Goal: Book appointment/travel/reservation

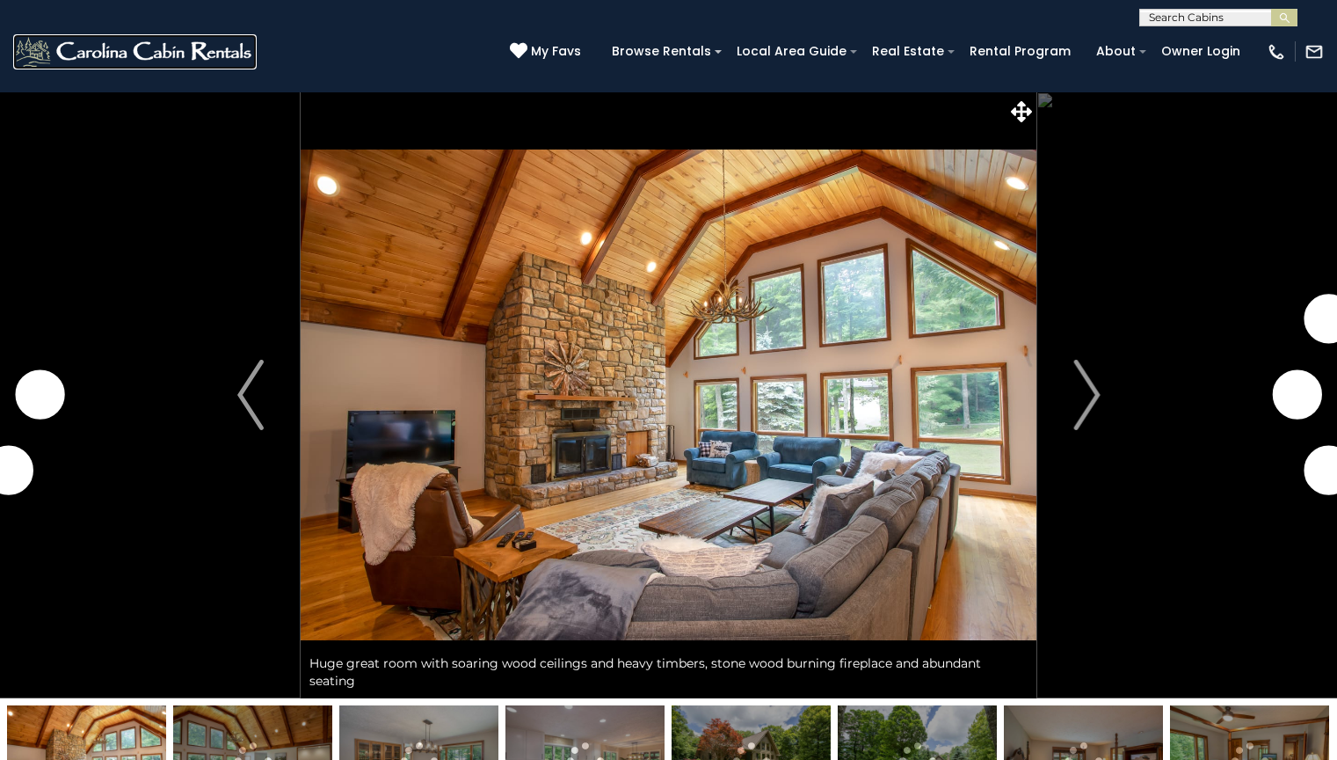
click at [135, 51] on img at bounding box center [135, 51] width 244 height 35
